Goal: Task Accomplishment & Management: Complete application form

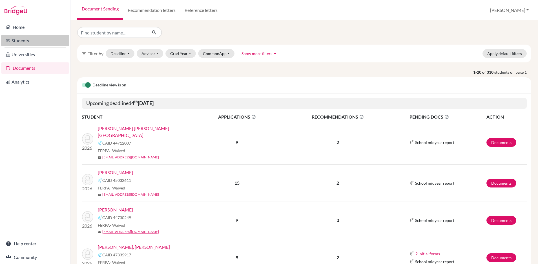
click at [27, 44] on link "Students" at bounding box center [35, 40] width 68 height 11
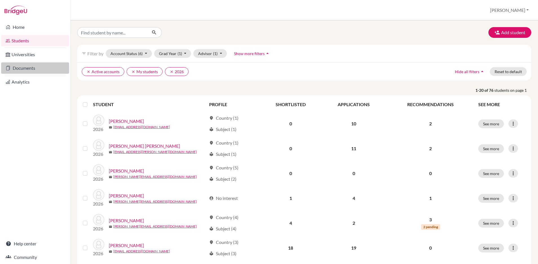
click at [25, 68] on link "Documents" at bounding box center [35, 67] width 68 height 11
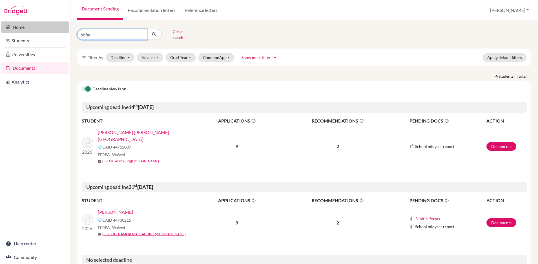
drag, startPoint x: 115, startPoint y: 31, endPoint x: 37, endPoint y: 32, distance: 78.1
click at [37, 32] on div "Home Students Universities Documents Analytics Help center Community Document S…" at bounding box center [269, 132] width 538 height 264
type input "miremberg"
click at [156, 32] on icon "submit" at bounding box center [154, 35] width 6 height 6
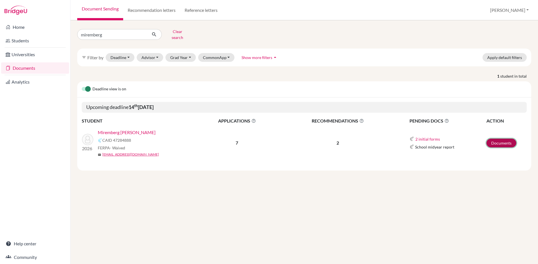
click at [492, 139] on link "Documents" at bounding box center [502, 142] width 30 height 9
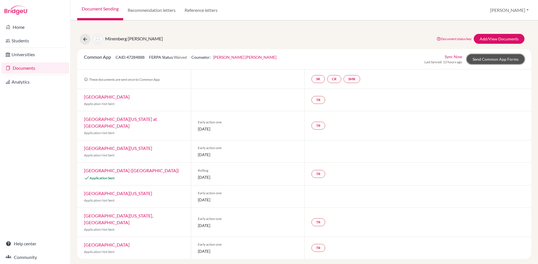
click at [489, 58] on link "Send Common App Forms" at bounding box center [496, 59] width 58 height 10
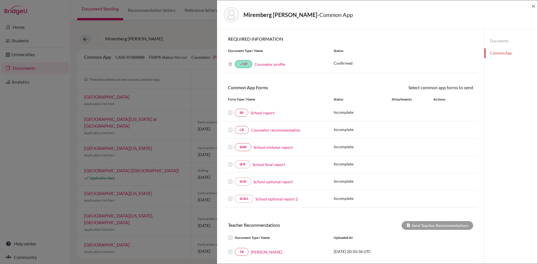
scroll to position [75, 0]
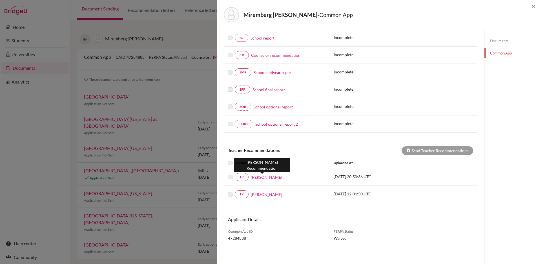
click at [262, 179] on link "Karen Chang" at bounding box center [266, 177] width 31 height 6
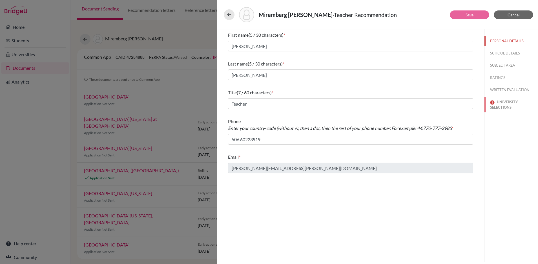
click at [506, 105] on button "UNIVERSITY SELECTIONS" at bounding box center [511, 104] width 53 height 15
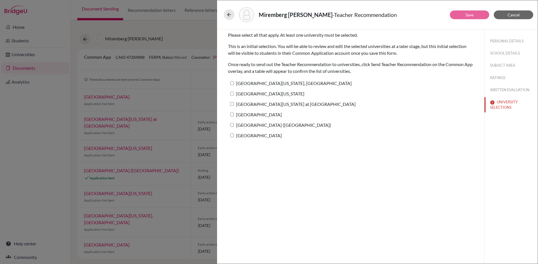
click at [232, 83] on input "University of Maryland, College Park" at bounding box center [232, 83] width 4 height 4
checkbox input "true"
click at [233, 94] on input "University of Southern California" at bounding box center [232, 94] width 4 height 4
checkbox input "true"
click at [232, 103] on input "University of North Carolina at Chapel Hill" at bounding box center [232, 104] width 4 height 4
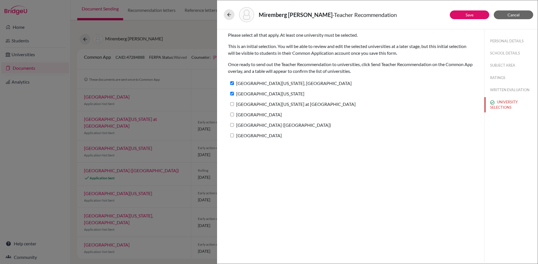
checkbox input "true"
click at [232, 115] on input "Northeastern University" at bounding box center [232, 115] width 4 height 4
checkbox input "true"
click at [232, 124] on input "IE University (Madrid)" at bounding box center [232, 125] width 4 height 4
checkbox input "true"
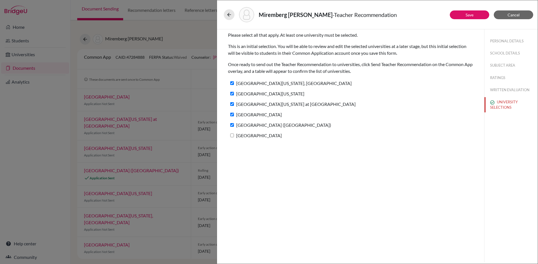
click at [232, 136] on input "Syracuse University" at bounding box center [232, 135] width 4 height 4
checkbox input "true"
click at [470, 14] on link "Save" at bounding box center [470, 14] width 8 height 5
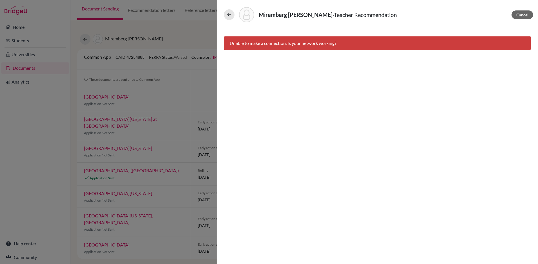
click at [72, 4] on div "Miremberg Gedanke, Luana - Teacher Recommendation Cancel Unable to make a conne…" at bounding box center [269, 132] width 538 height 264
click at [528, 16] on span "Cancel" at bounding box center [523, 14] width 12 height 5
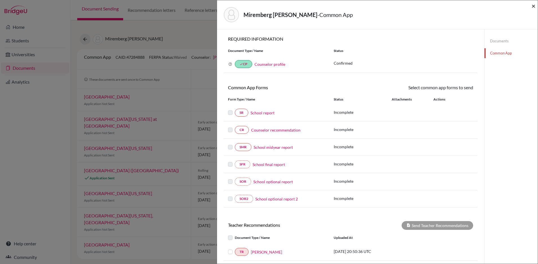
click at [534, 6] on span "×" at bounding box center [534, 6] width 4 height 8
